Goal: Task Accomplishment & Management: Use online tool/utility

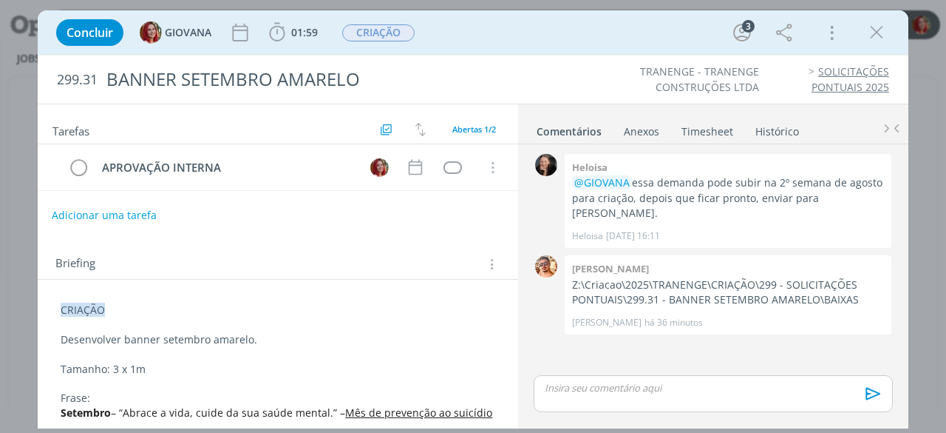
click at [144, 212] on button "Adicionar uma tarefa" at bounding box center [104, 215] width 105 height 25
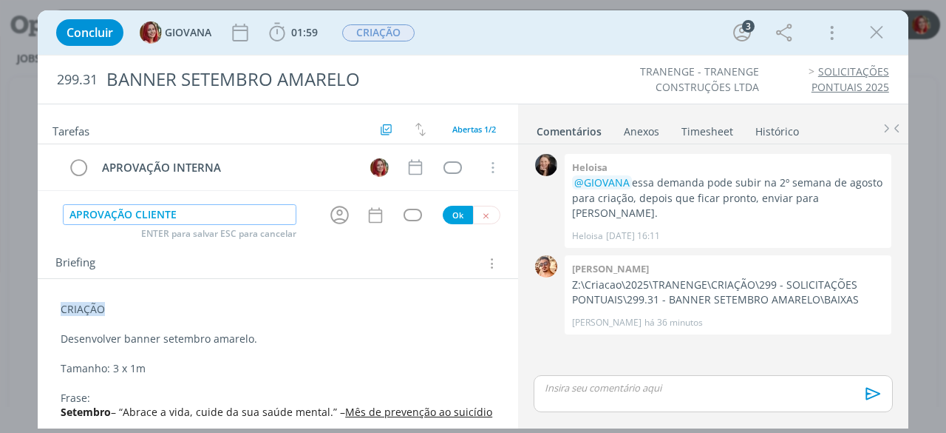
type input "APROVAÇÃO CLIENTE"
click at [454, 210] on button "Ok" at bounding box center [458, 215] width 30 height 18
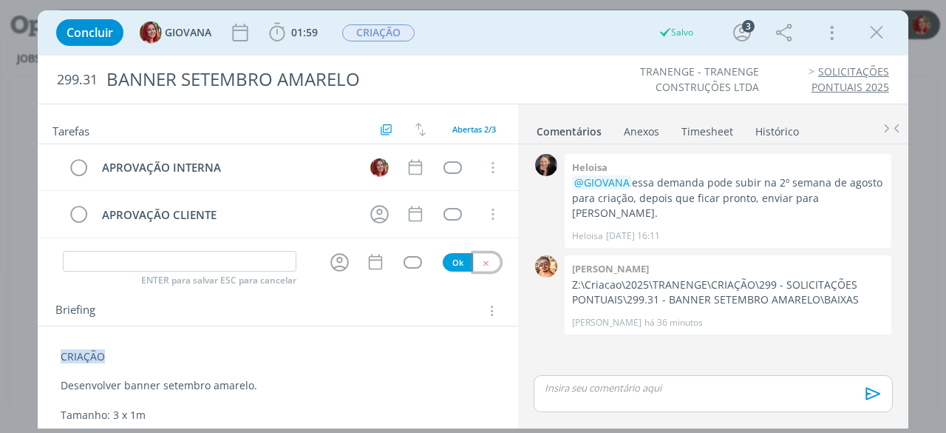
click at [481, 259] on icon "dialog" at bounding box center [486, 263] width 10 height 10
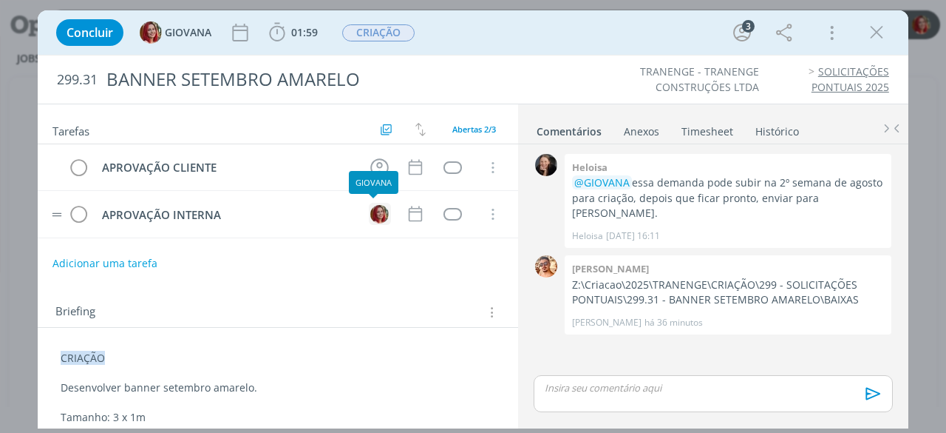
click at [374, 211] on img "dialog" at bounding box center [379, 214] width 18 height 18
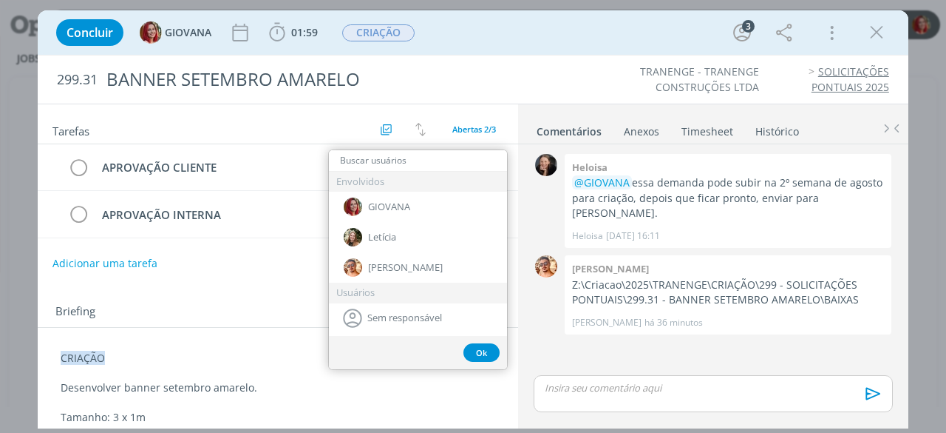
click at [293, 270] on div "Adicionar uma tarefa" at bounding box center [278, 263] width 481 height 27
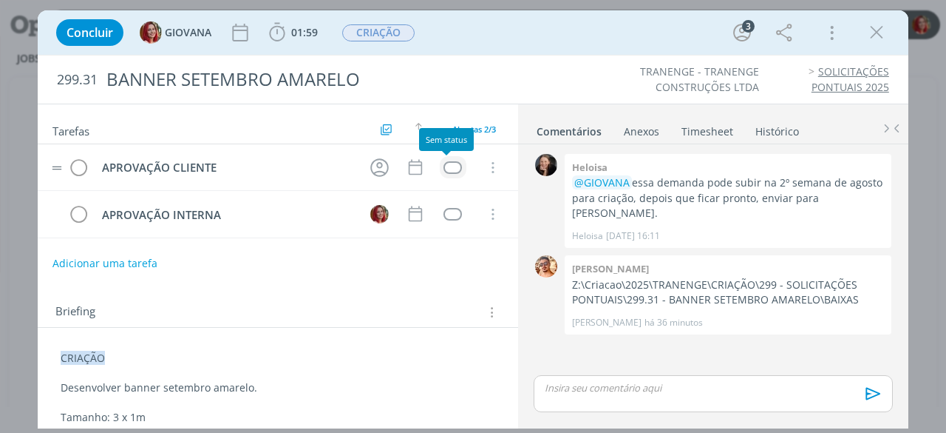
click at [444, 168] on div "dialog" at bounding box center [453, 167] width 18 height 13
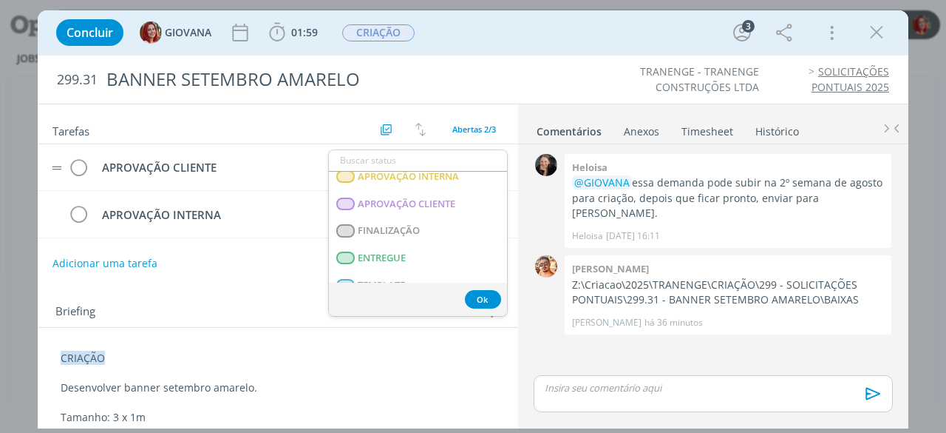
scroll to position [229, 0]
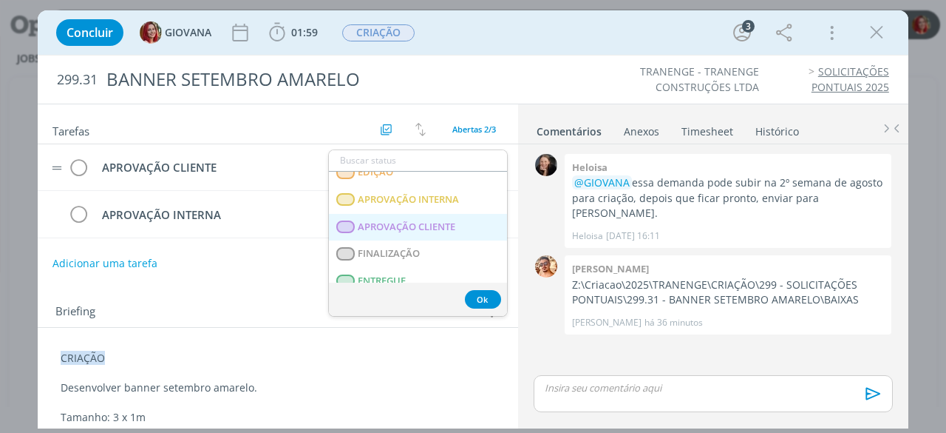
click at [454, 221] on span "APROVAÇÃO CLIENTE" at bounding box center [408, 227] width 98 height 12
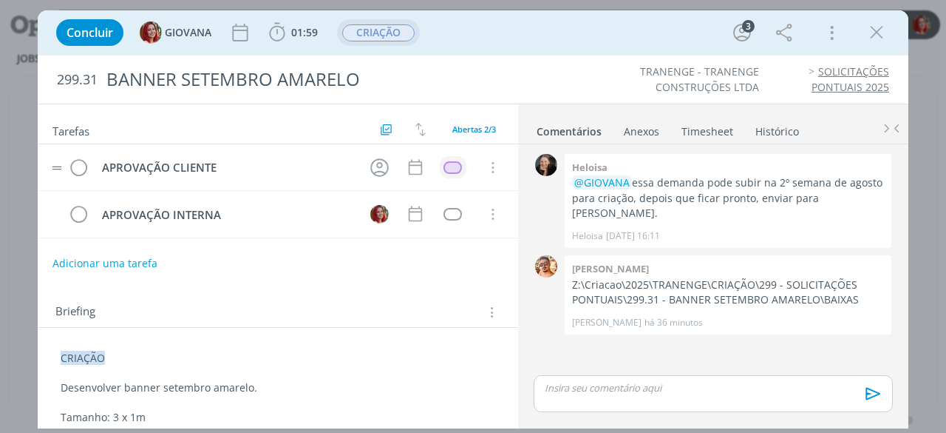
click at [404, 42] on span "CRIAÇÃO" at bounding box center [378, 32] width 83 height 27
click at [373, 38] on span "CRIAÇÃO" at bounding box center [378, 32] width 72 height 17
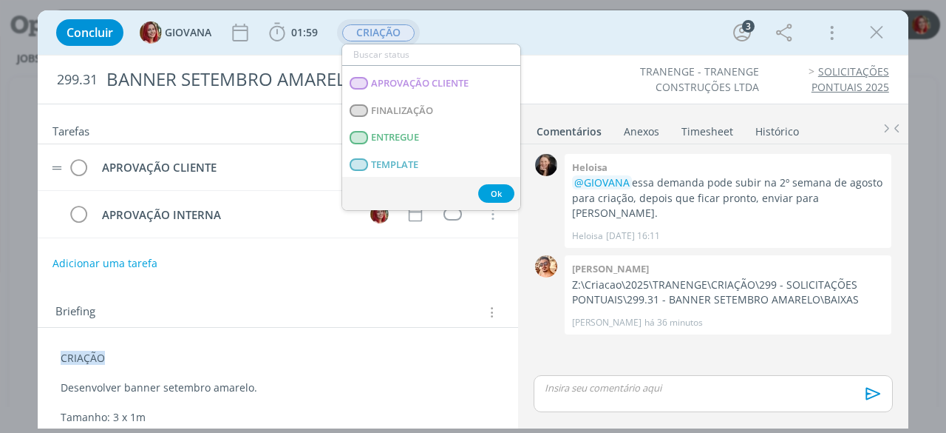
scroll to position [222, 0]
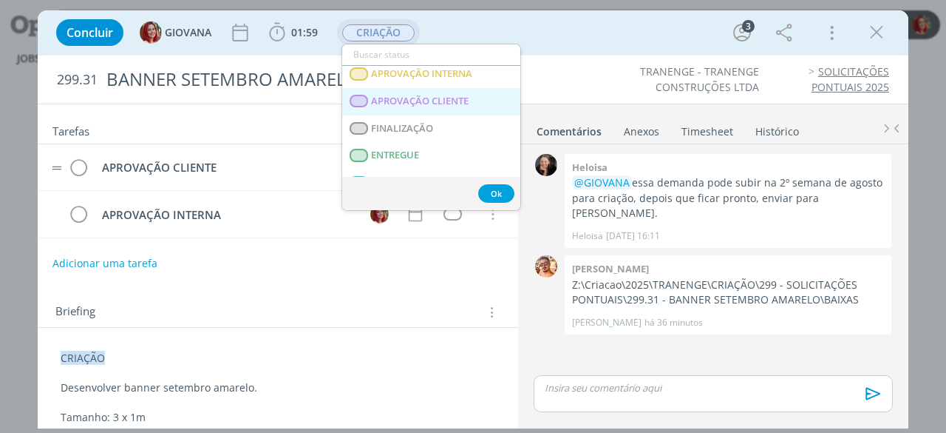
click at [467, 96] on span "APROVAÇÃO CLIENTE" at bounding box center [421, 101] width 98 height 12
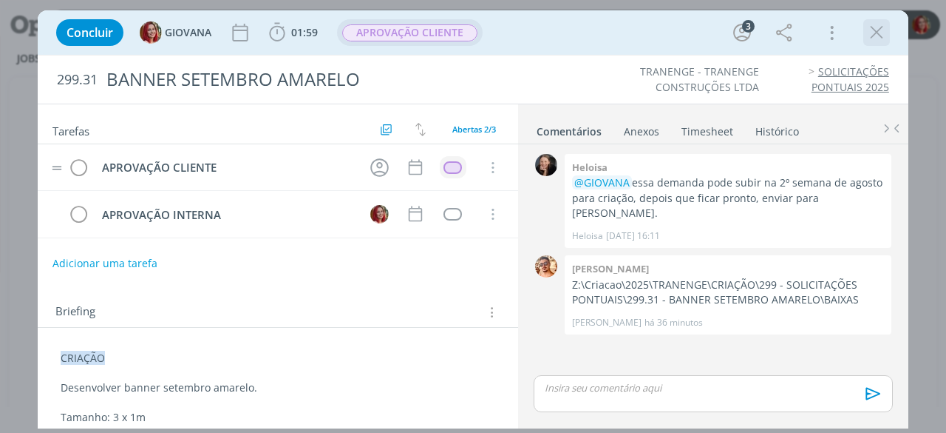
drag, startPoint x: 879, startPoint y: 34, endPoint x: 39, endPoint y: 35, distance: 839.9
click at [878, 33] on icon "dialog" at bounding box center [877, 32] width 22 height 22
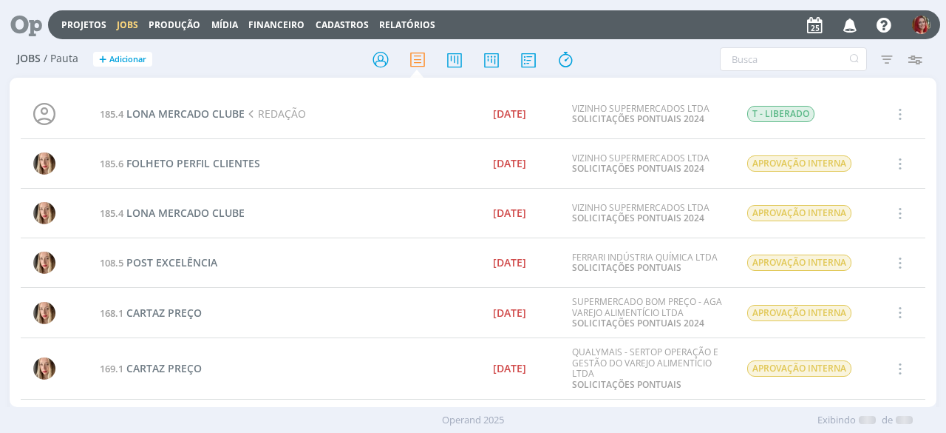
click at [33, 30] on icon at bounding box center [21, 24] width 30 height 29
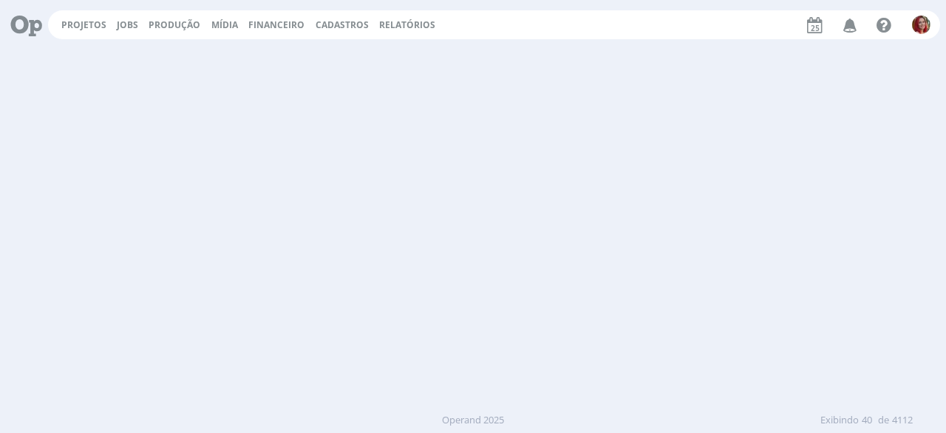
click at [33, 30] on icon at bounding box center [21, 24] width 30 height 29
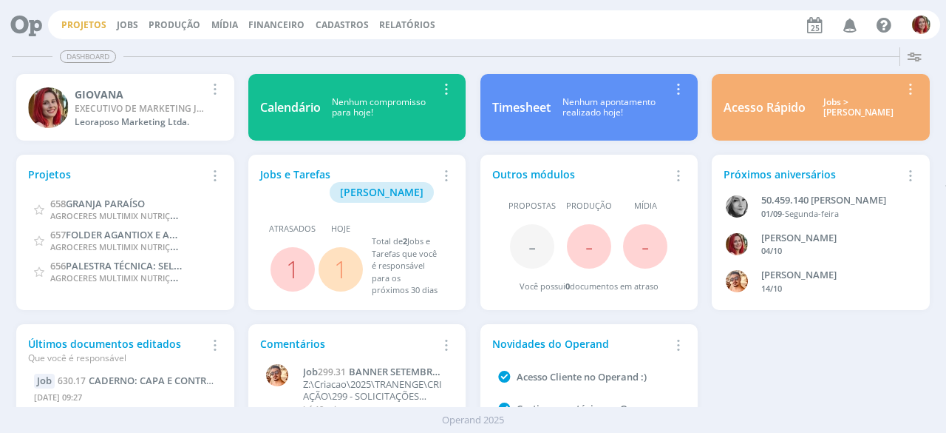
click at [90, 22] on link "Projetos" at bounding box center [83, 24] width 45 height 13
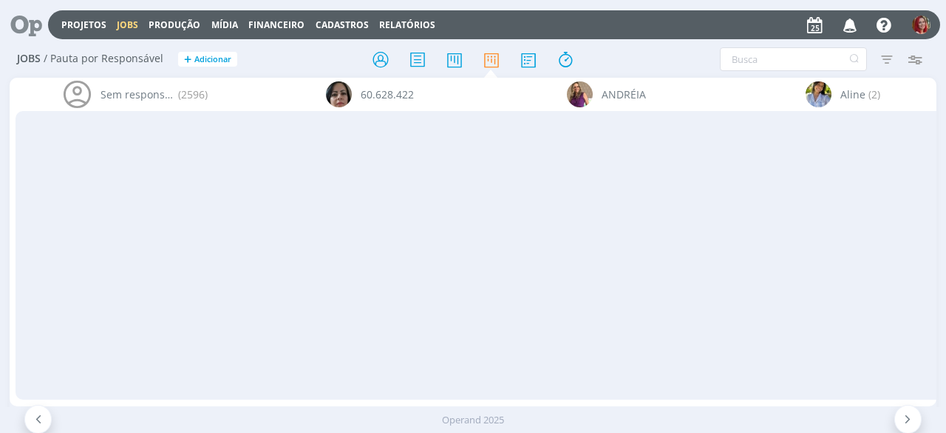
scroll to position [41, 0]
